Goal: Information Seeking & Learning: Learn about a topic

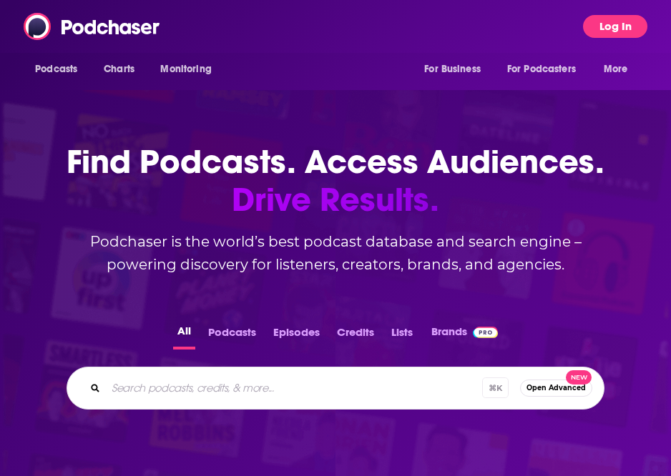
click at [606, 24] on button "Log In" at bounding box center [615, 26] width 64 height 23
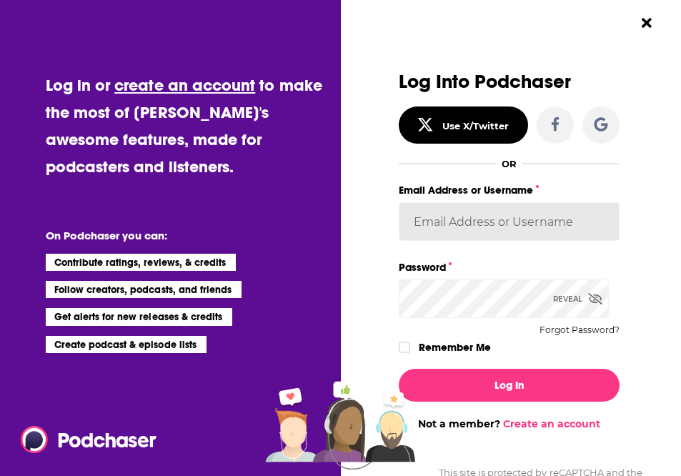
type input "esmith_bg"
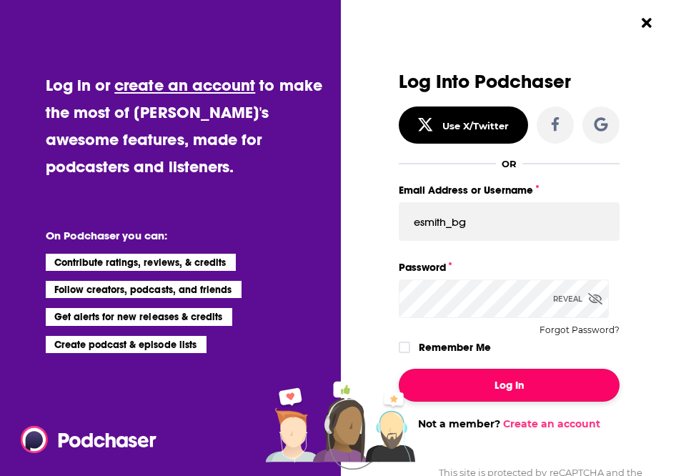
click at [491, 382] on button "Log In" at bounding box center [510, 385] width 222 height 33
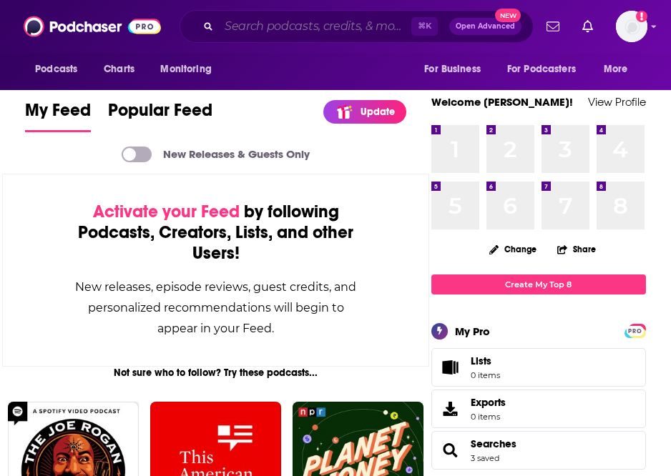
click at [285, 25] on input "Search podcasts, credits, & more..." at bounding box center [315, 26] width 192 height 23
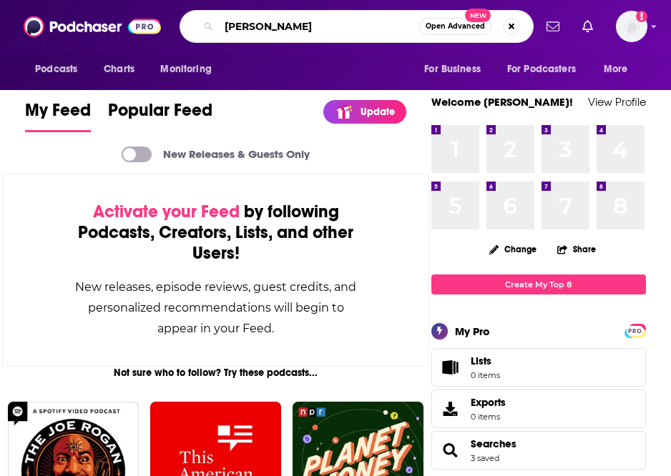
type input "[PERSON_NAME]"
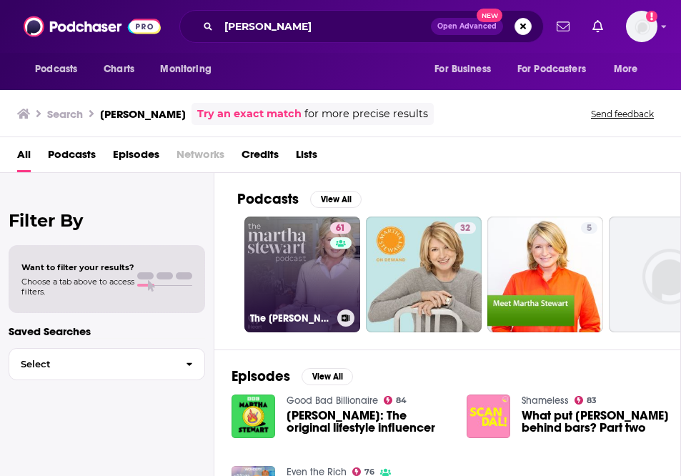
click at [285, 258] on link "61 The [PERSON_NAME] Podcast" at bounding box center [303, 275] width 116 height 116
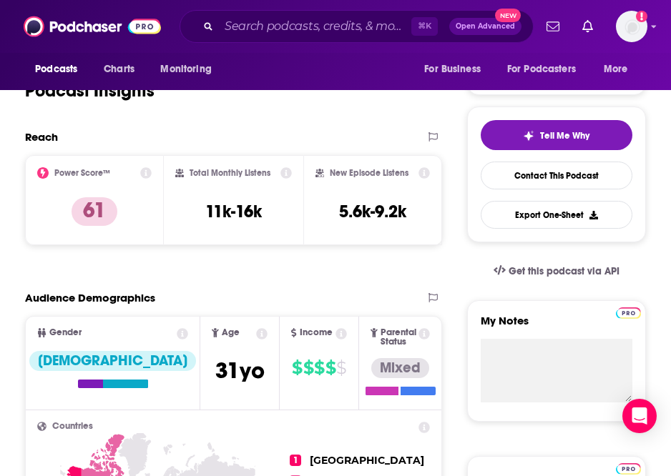
scroll to position [270, 0]
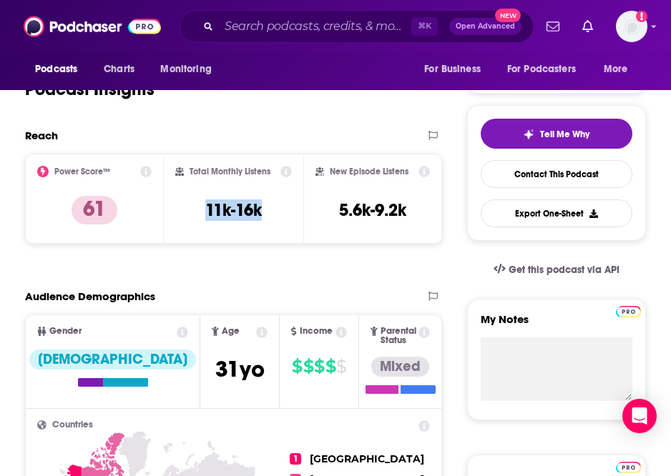
drag, startPoint x: 271, startPoint y: 212, endPoint x: 204, endPoint y: 209, distance: 67.3
click at [204, 209] on div "Total Monthly Listens 11k-16k" at bounding box center [233, 199] width 116 height 66
copy h3 "11k-16k"
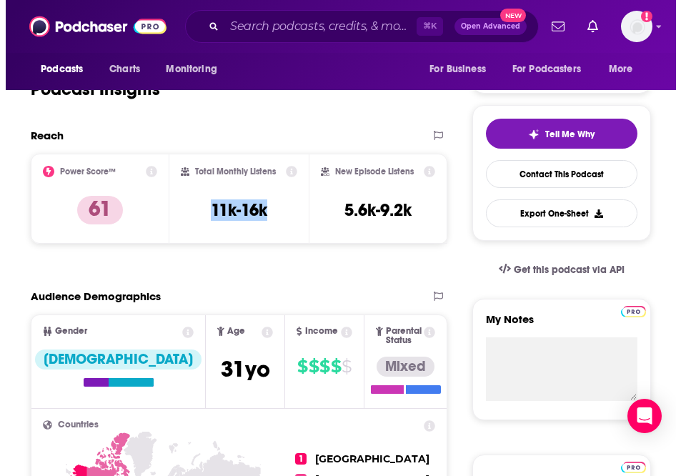
scroll to position [0, 0]
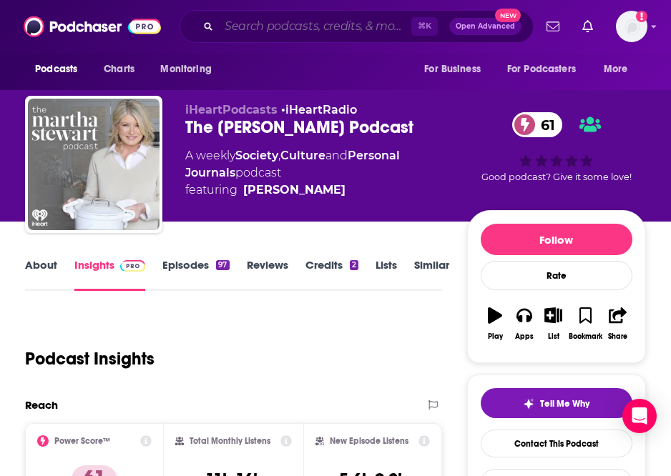
click at [283, 20] on input "Search podcasts, credits, & more..." at bounding box center [315, 26] width 192 height 23
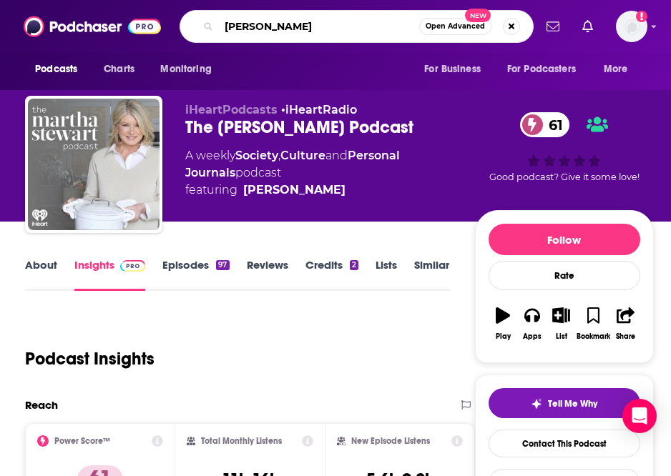
type input "[PERSON_NAME]"
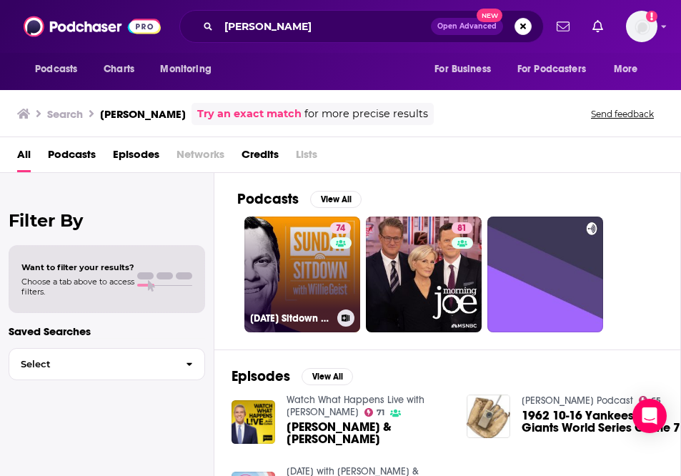
click at [267, 270] on link "74 [DATE] Sitdown with [PERSON_NAME]" at bounding box center [303, 275] width 116 height 116
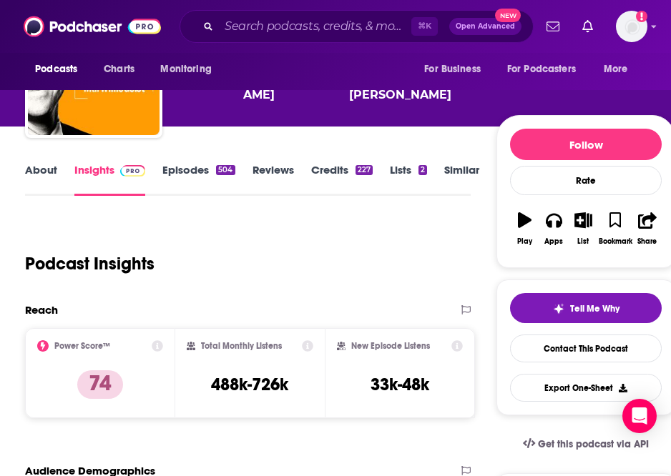
scroll to position [116, 0]
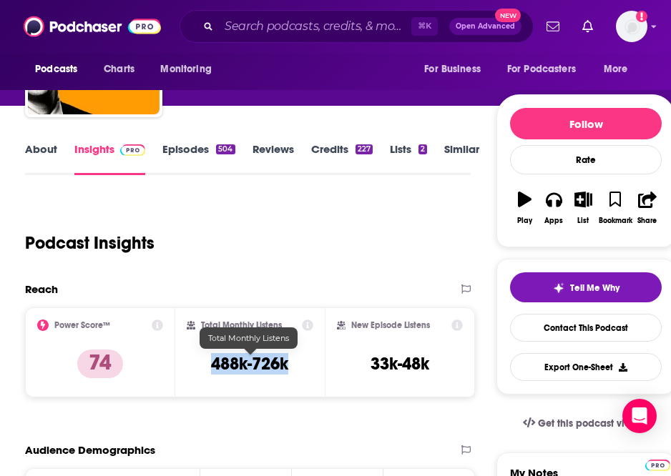
drag, startPoint x: 297, startPoint y: 362, endPoint x: 212, endPoint y: 360, distance: 85.8
click at [212, 360] on div "Total Monthly Listens 488k-726k" at bounding box center [250, 353] width 127 height 66
copy h3 "488k-726k"
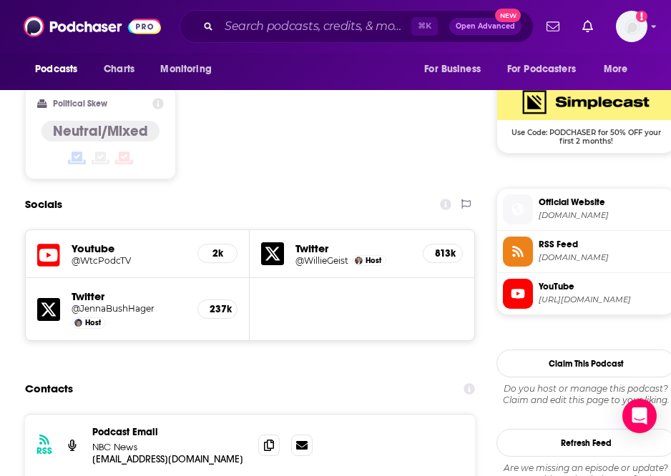
scroll to position [1152, 0]
